Goal: Task Accomplishment & Management: Use online tool/utility

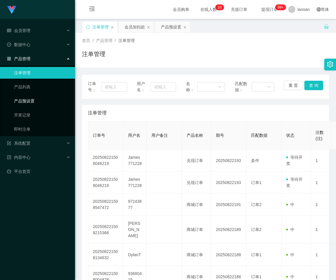
click at [38, 101] on link "产品预设置" at bounding box center [42, 101] width 56 height 12
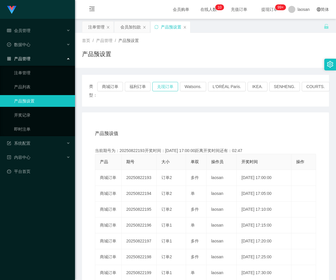
click at [163, 87] on button "兑现订单" at bounding box center [165, 86] width 26 height 9
